Goal: Transaction & Acquisition: Book appointment/travel/reservation

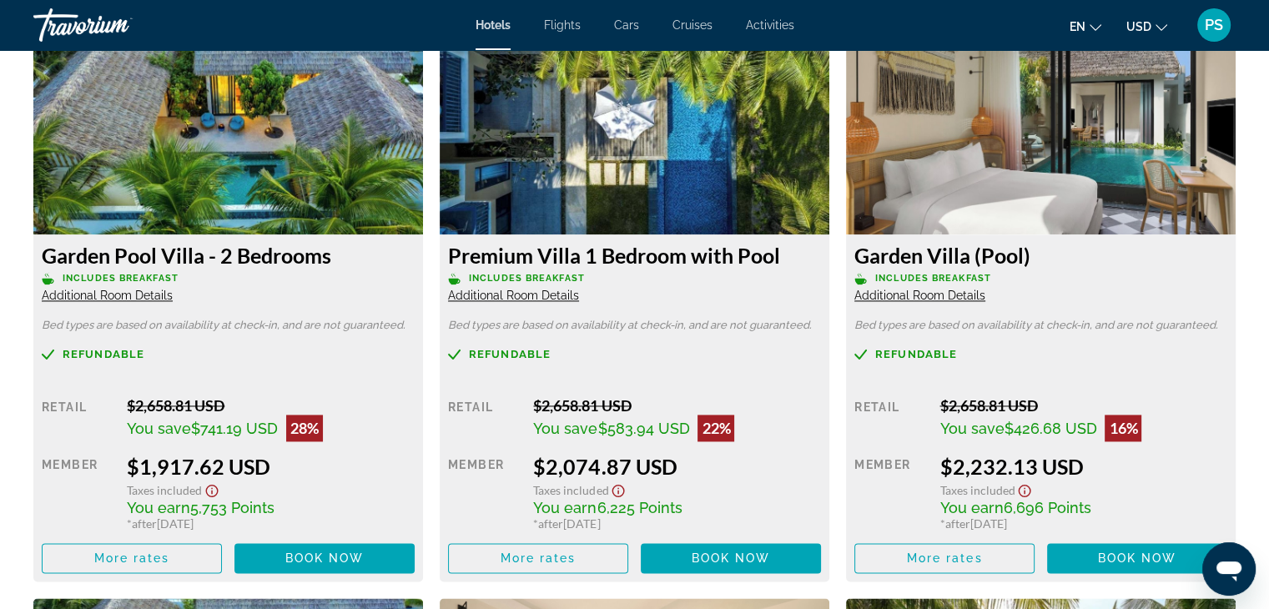
scroll to position [2354, 0]
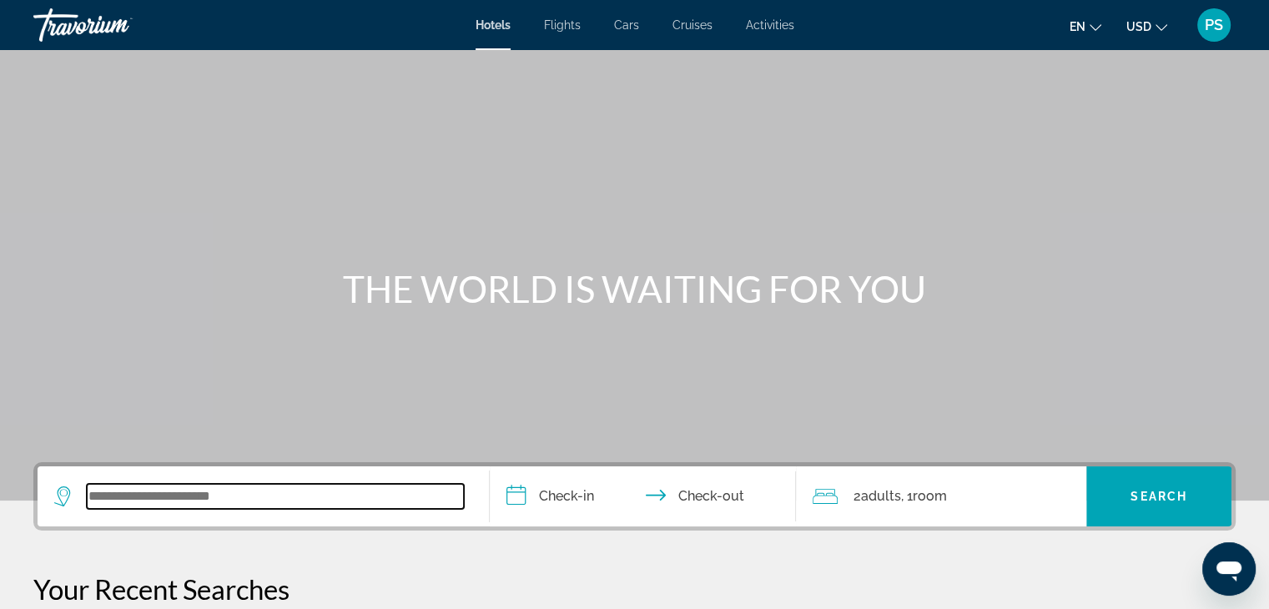
click at [290, 499] on input "Search widget" at bounding box center [275, 496] width 377 height 25
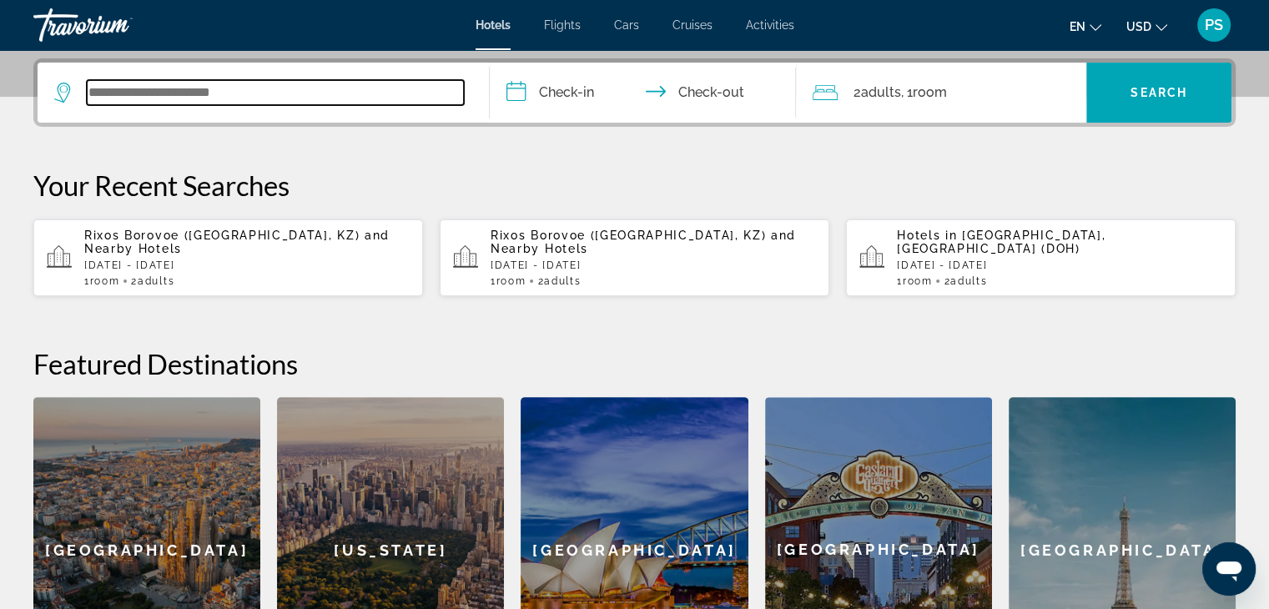
scroll to position [407, 0]
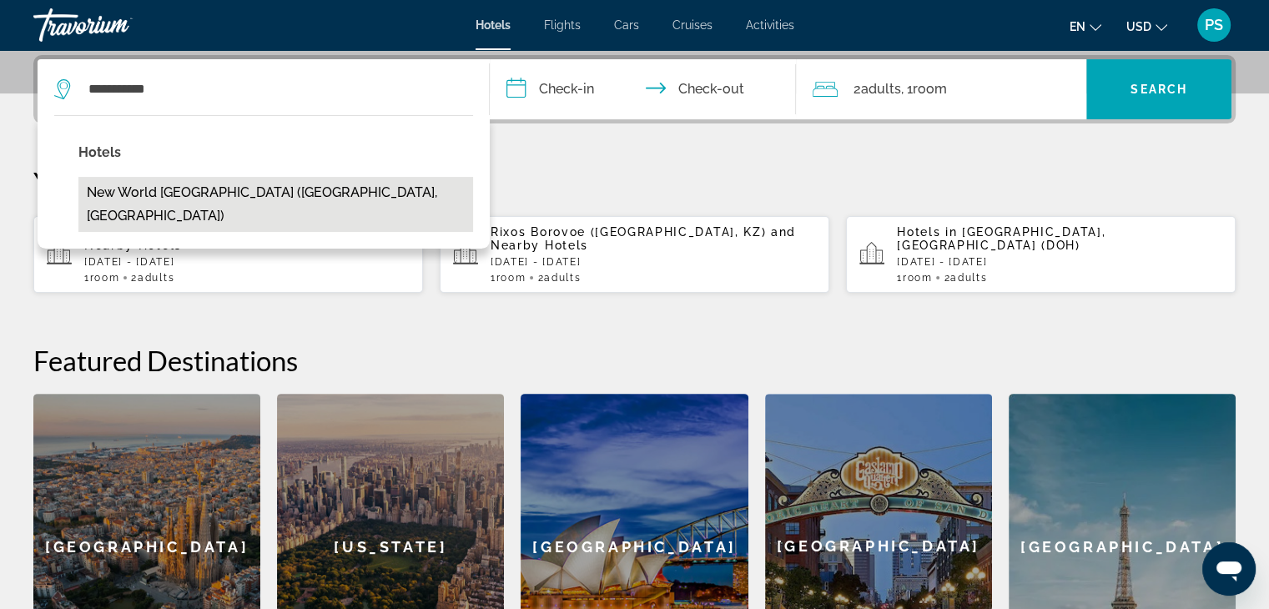
click at [292, 184] on button "New World [GEOGRAPHIC_DATA] ([GEOGRAPHIC_DATA], [GEOGRAPHIC_DATA])" at bounding box center [275, 204] width 395 height 55
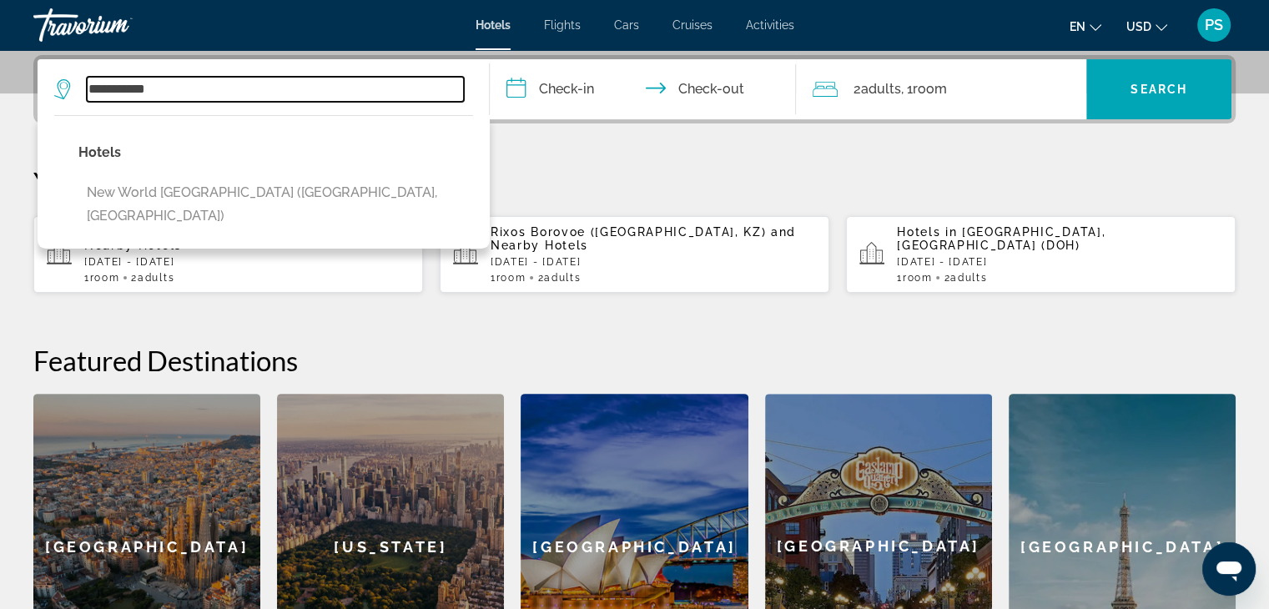
type input "**********"
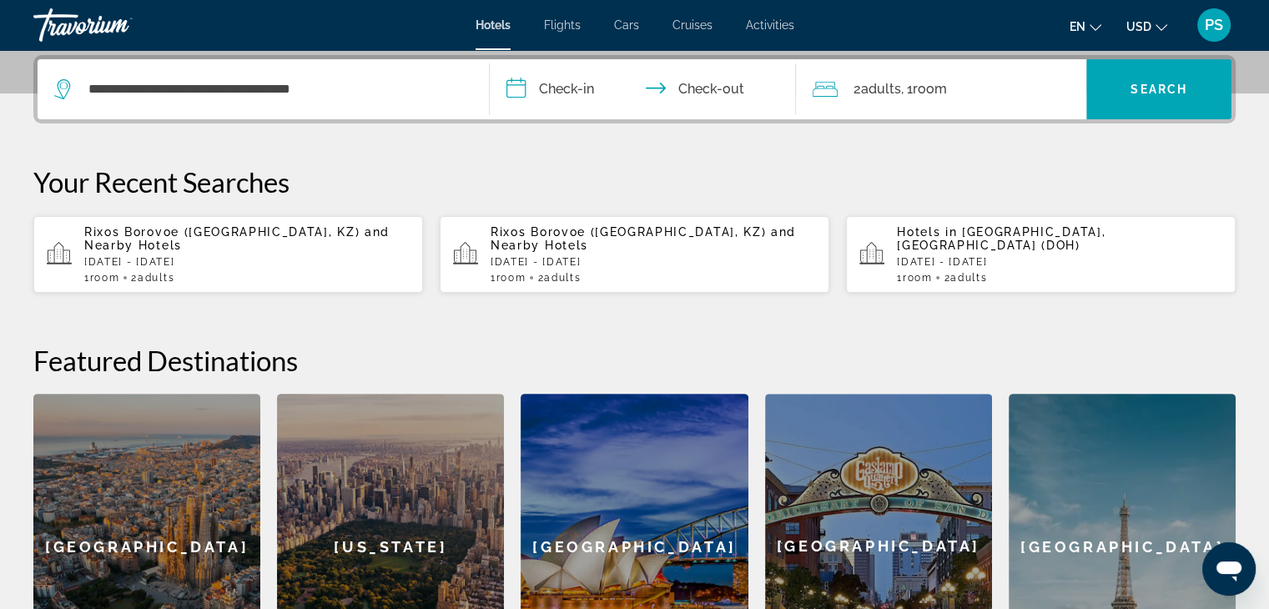
click at [581, 88] on input "**********" at bounding box center [647, 91] width 314 height 65
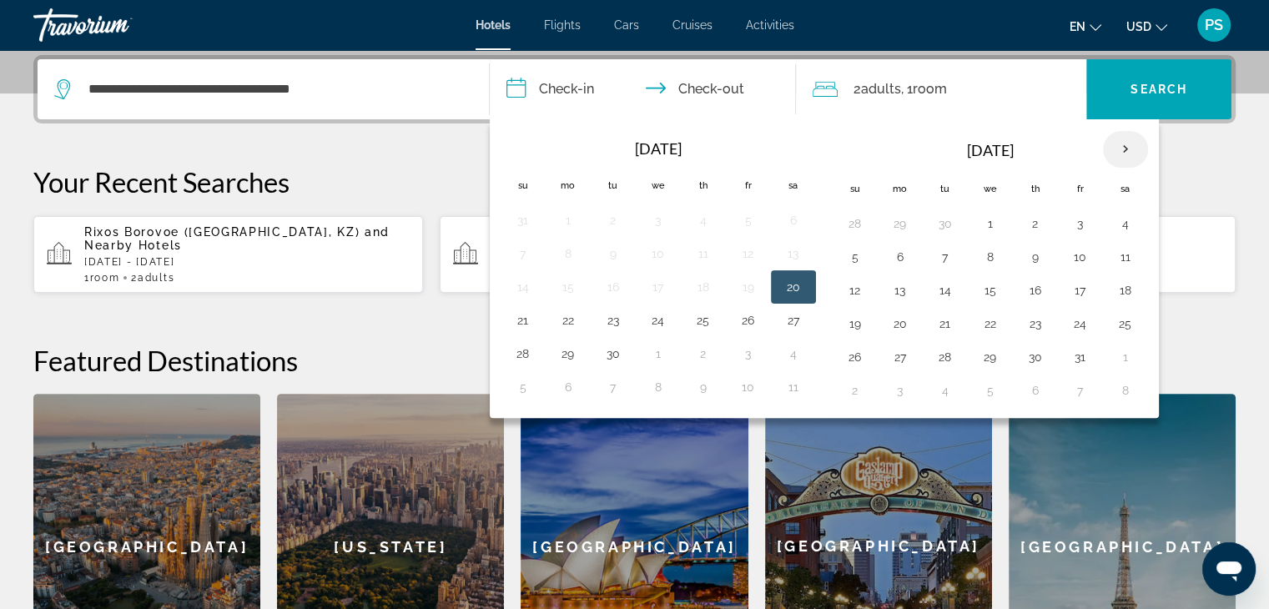
click at [1123, 149] on th "Next month" at bounding box center [1125, 149] width 45 height 37
click at [977, 259] on button "4" at bounding box center [990, 256] width 27 height 23
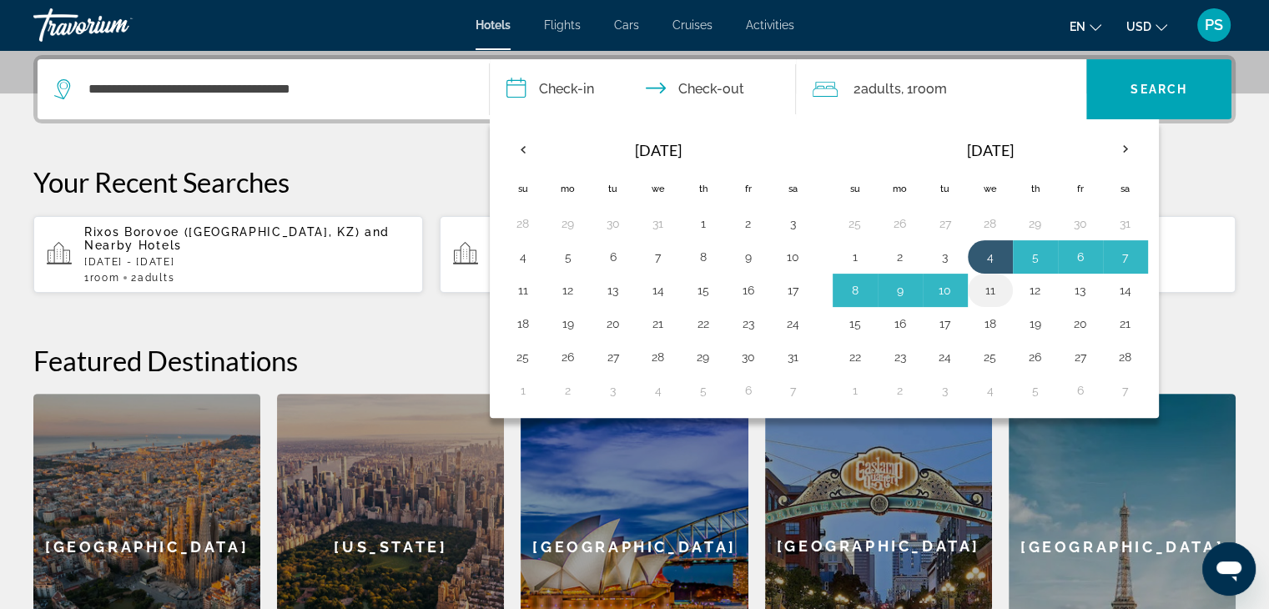
click at [977, 279] on button "11" at bounding box center [990, 290] width 27 height 23
type input "**********"
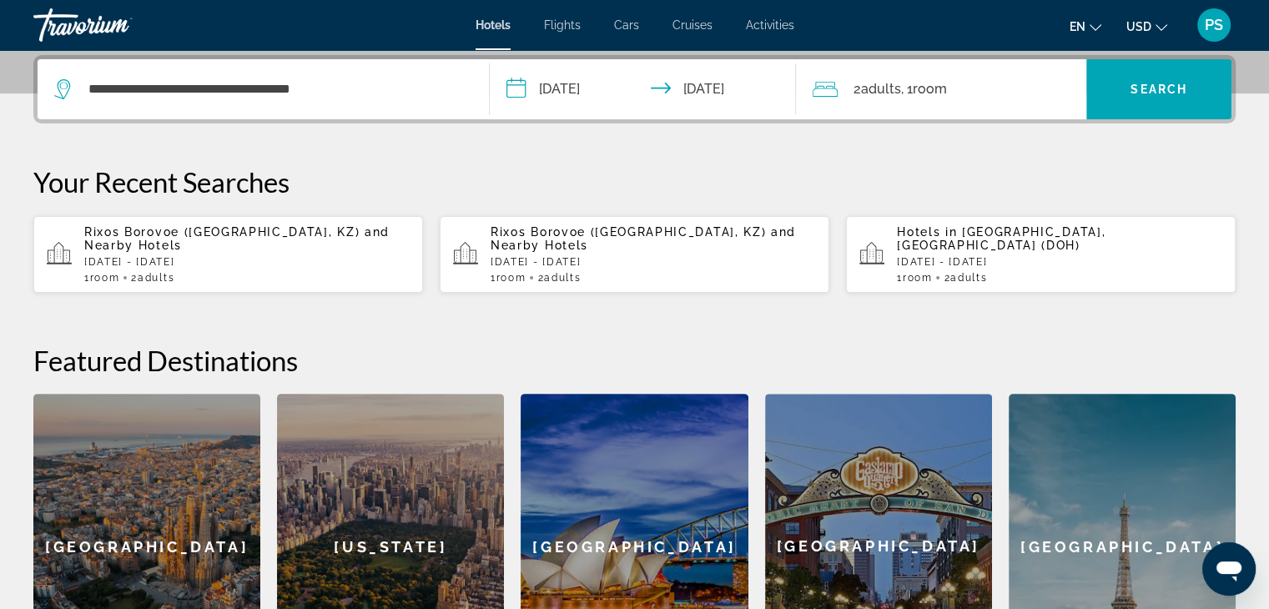
click at [941, 89] on span "Room" at bounding box center [929, 89] width 34 height 16
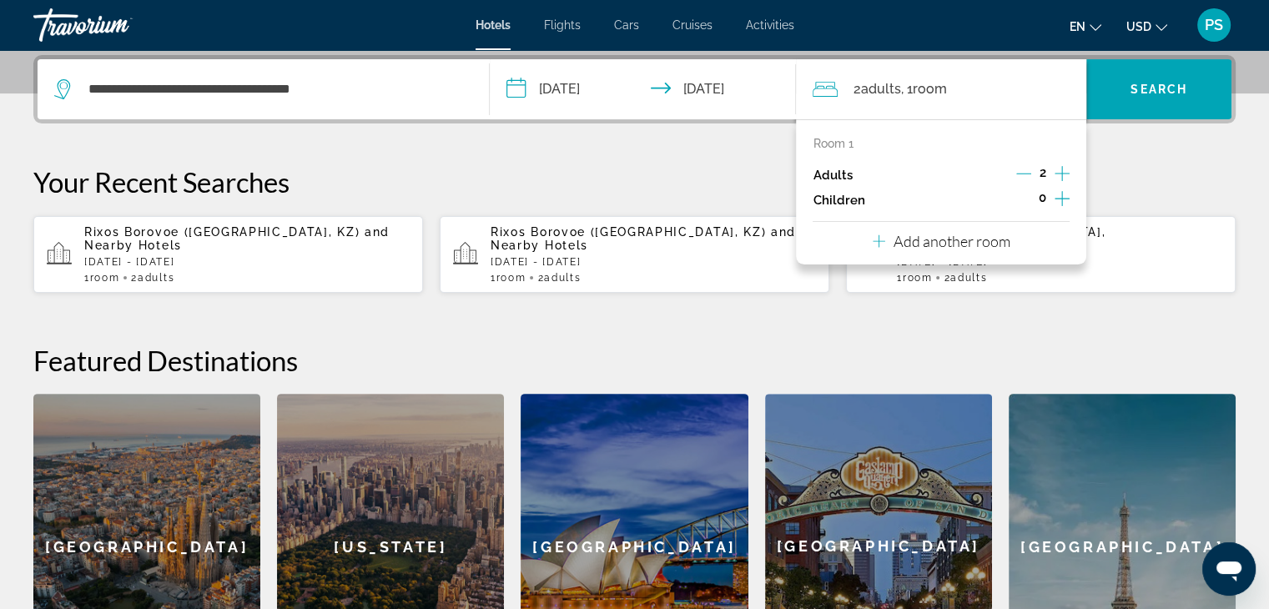
click at [1065, 199] on icon "Increment children" at bounding box center [1062, 199] width 15 height 20
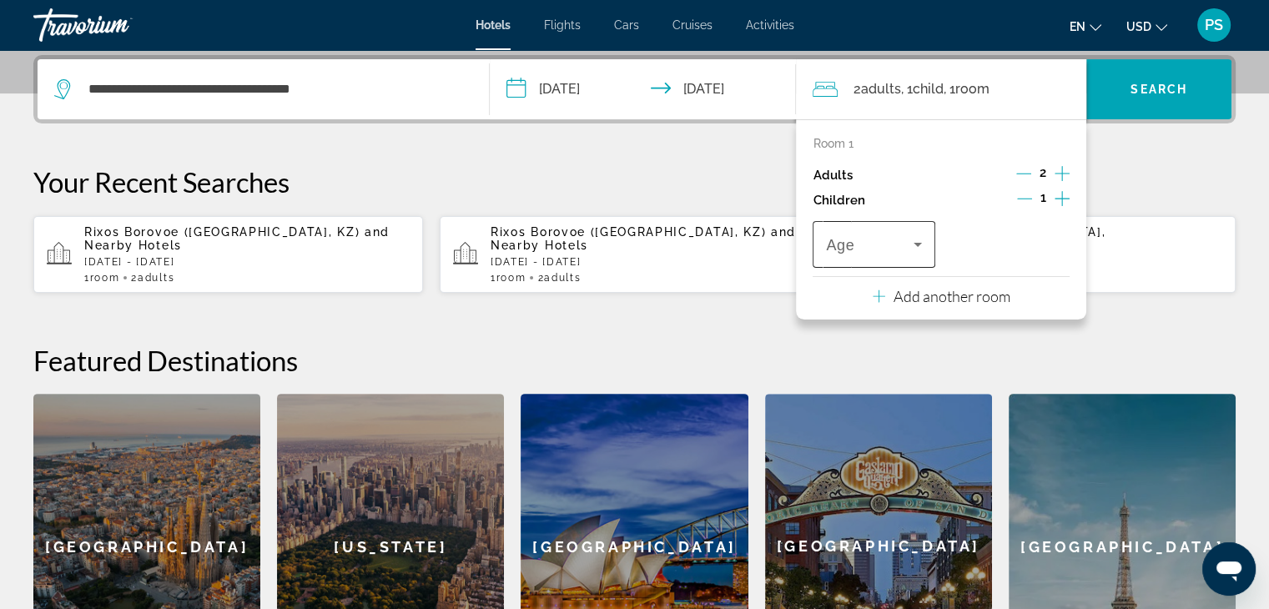
click at [894, 241] on span "Travelers: 2 adults, 1 child" at bounding box center [869, 244] width 87 height 20
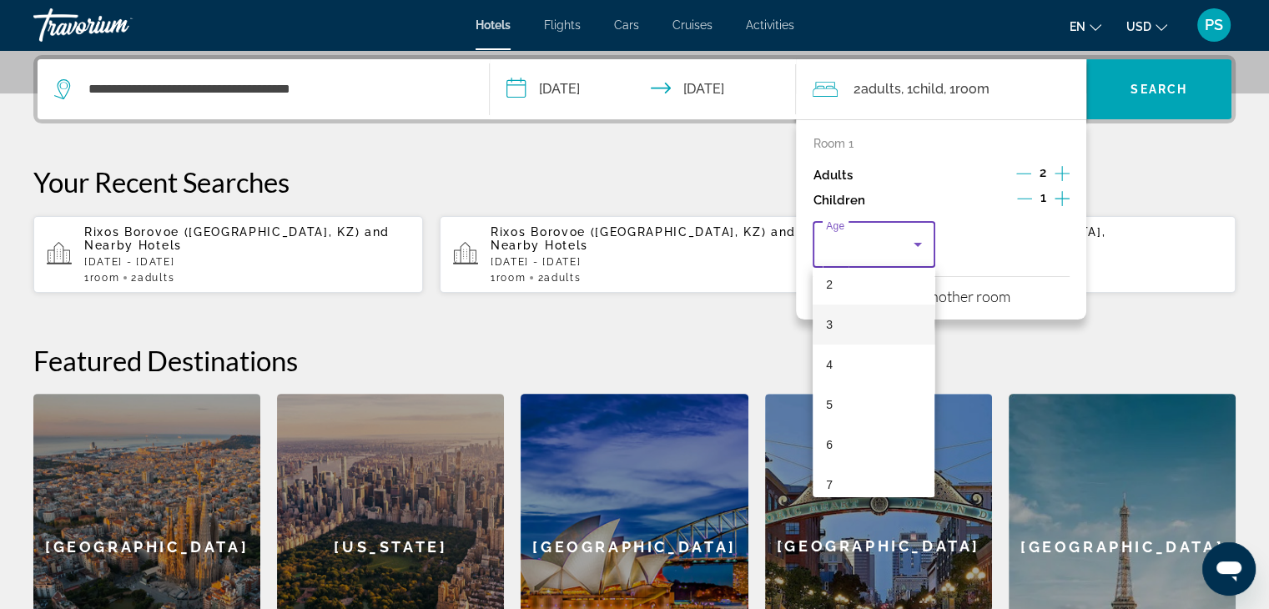
scroll to position [167, 0]
click at [858, 411] on mat-option "7" at bounding box center [874, 408] width 122 height 40
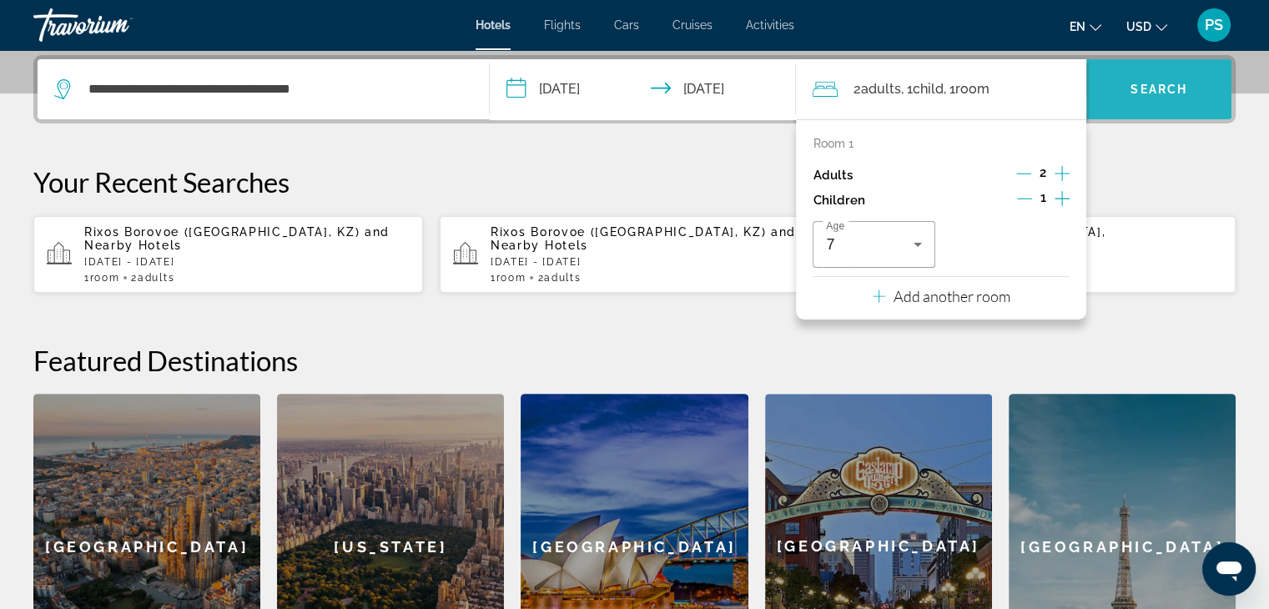
click at [1130, 92] on span "Search" at bounding box center [1158, 89] width 57 height 13
